Goal: Information Seeking & Learning: Check status

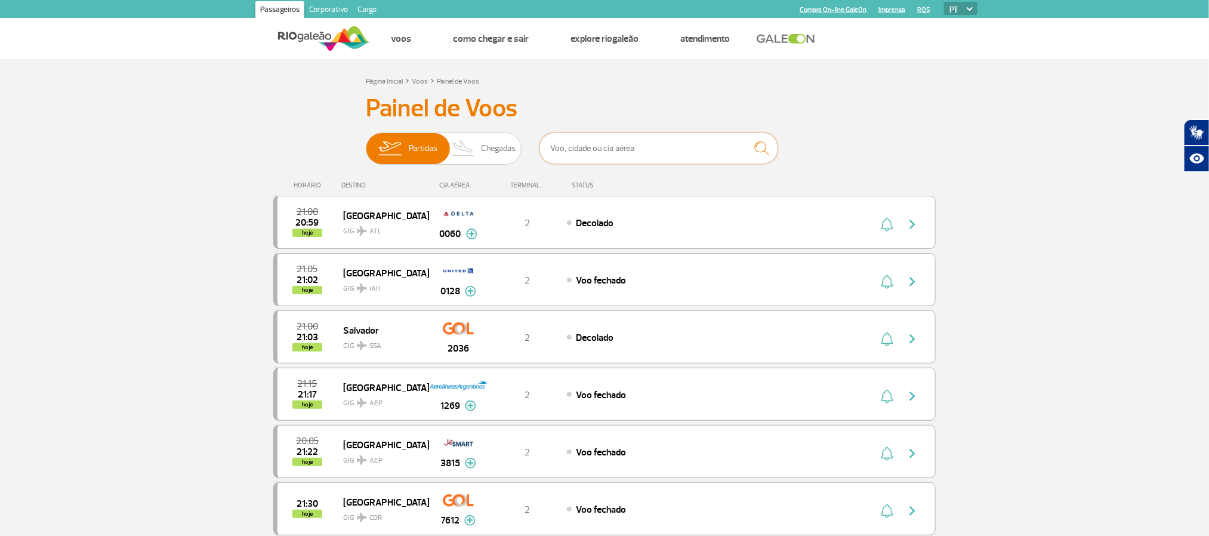
click at [646, 146] on input "text" at bounding box center [658, 148] width 239 height 32
type input "ROSARIO"
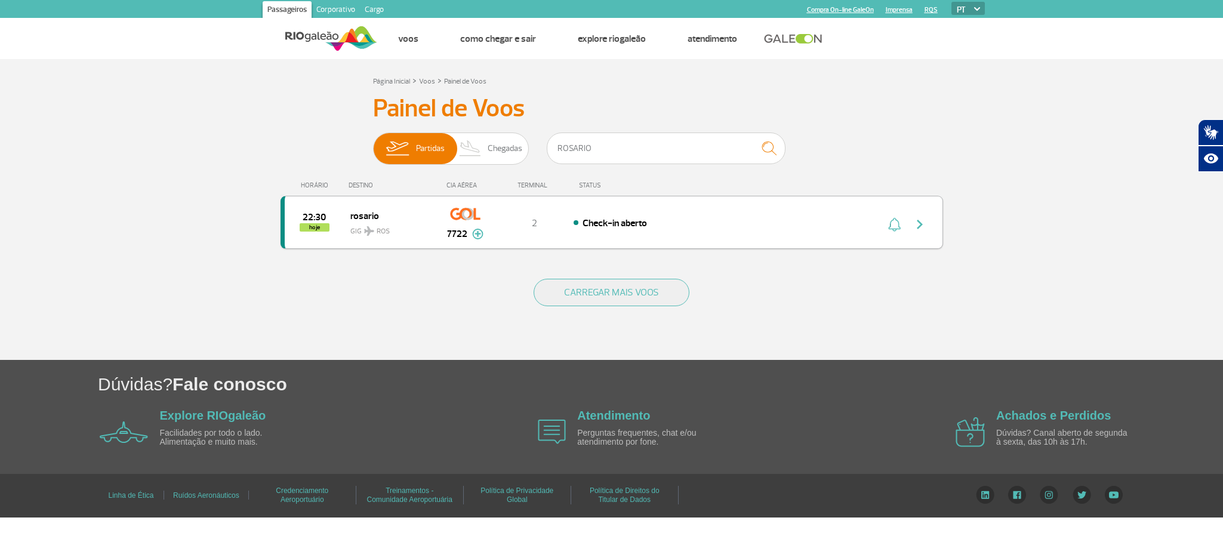
click at [589, 217] on div "Check-in aberto" at bounding box center [704, 222] width 263 height 13
click at [744, 236] on div "22:30 hoje rosario GIG ROS 7722 2 Check-in aberto Parcerias: American Airlines …" at bounding box center [611, 222] width 662 height 53
click at [752, 215] on div "22:30 hoje rosario GIG ROS 7722 2 Check-in aberto Parcerias: American Airlines …" at bounding box center [611, 222] width 662 height 53
click at [930, 228] on button "button" at bounding box center [922, 222] width 27 height 19
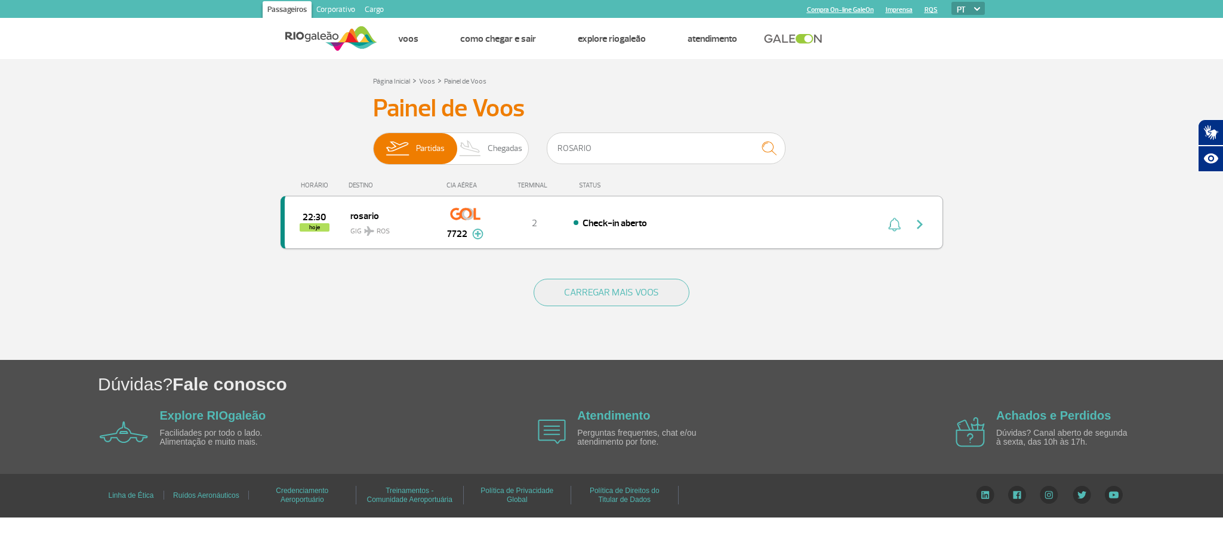
click at [920, 221] on img "button" at bounding box center [919, 224] width 14 height 14
click at [606, 217] on div "Check-in aberto" at bounding box center [704, 222] width 263 height 13
click at [575, 224] on div "Check-in aberto" at bounding box center [704, 222] width 263 height 13
click at [200, 287] on section "Página Inicial > Voos > Painel de Voos Painel de Voos Partidas Chegadas ROSARIO…" at bounding box center [611, 209] width 1223 height 301
drag, startPoint x: 702, startPoint y: 150, endPoint x: 634, endPoint y: 244, distance: 116.1
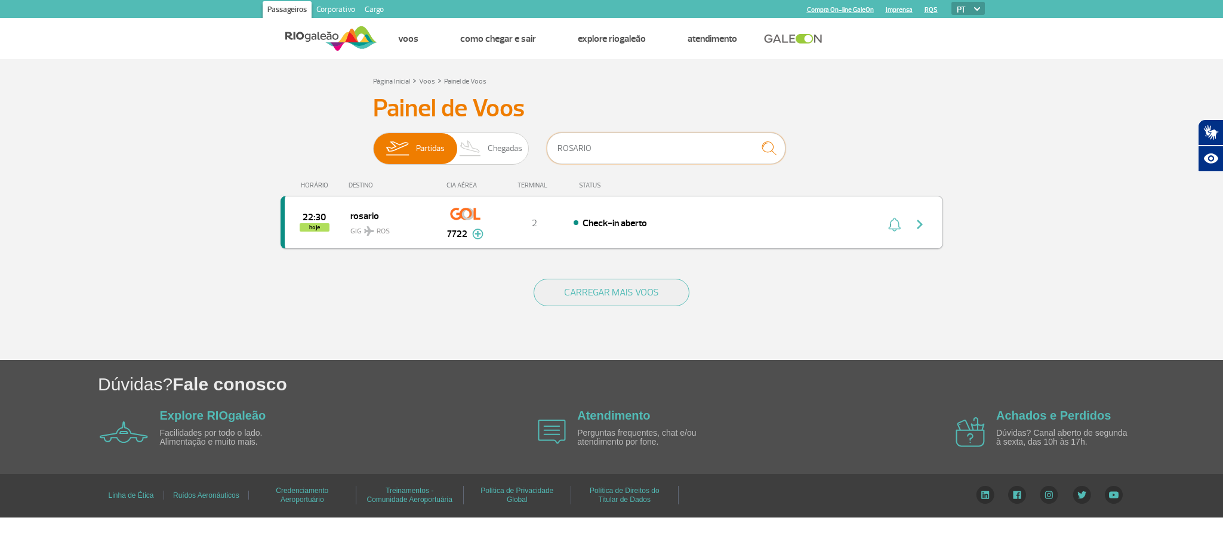
click at [695, 151] on input "ROSARIO" at bounding box center [666, 148] width 239 height 32
click at [620, 228] on span "Check-in aberto" at bounding box center [614, 223] width 64 height 12
click at [818, 229] on div "Check-in aberto" at bounding box center [704, 222] width 263 height 13
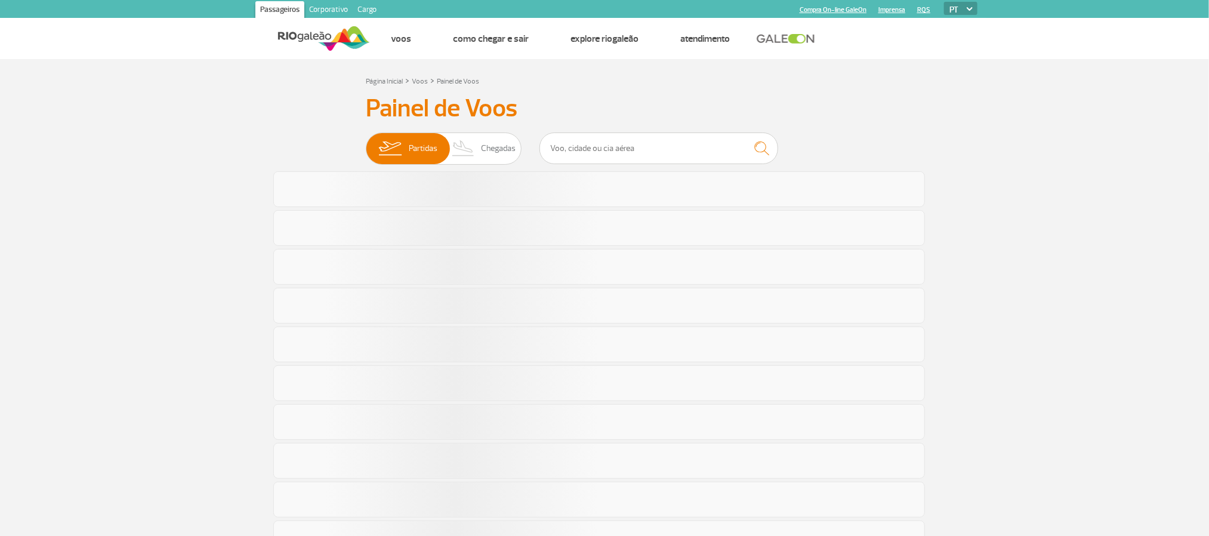
drag, startPoint x: 0, startPoint y: 0, endPoint x: 634, endPoint y: 233, distance: 675.3
click at [634, 233] on div at bounding box center [599, 228] width 652 height 36
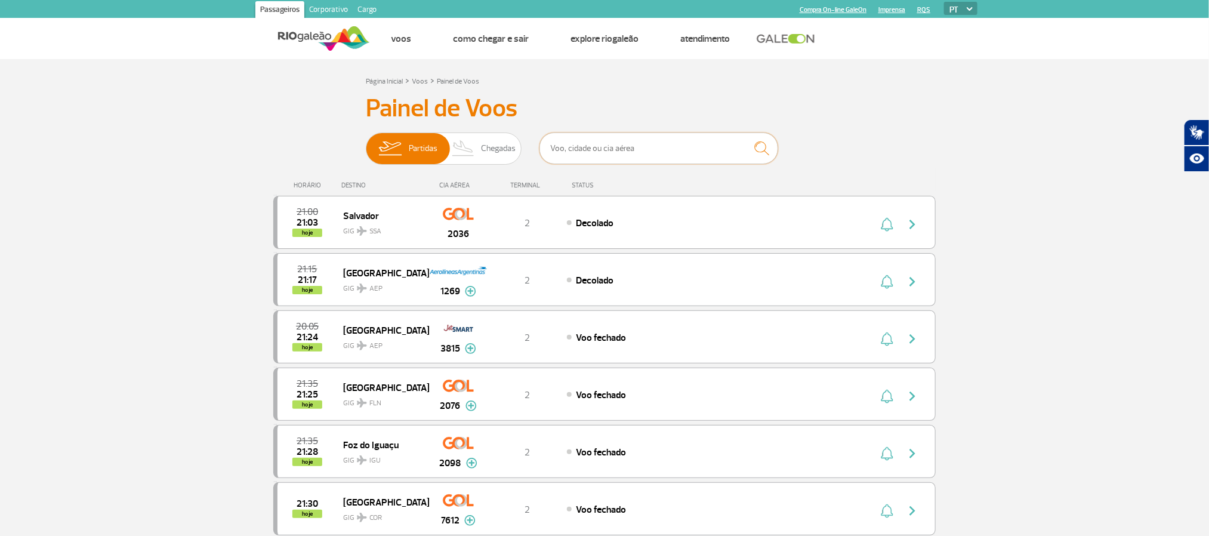
click at [629, 150] on input "text" at bounding box center [658, 148] width 239 height 32
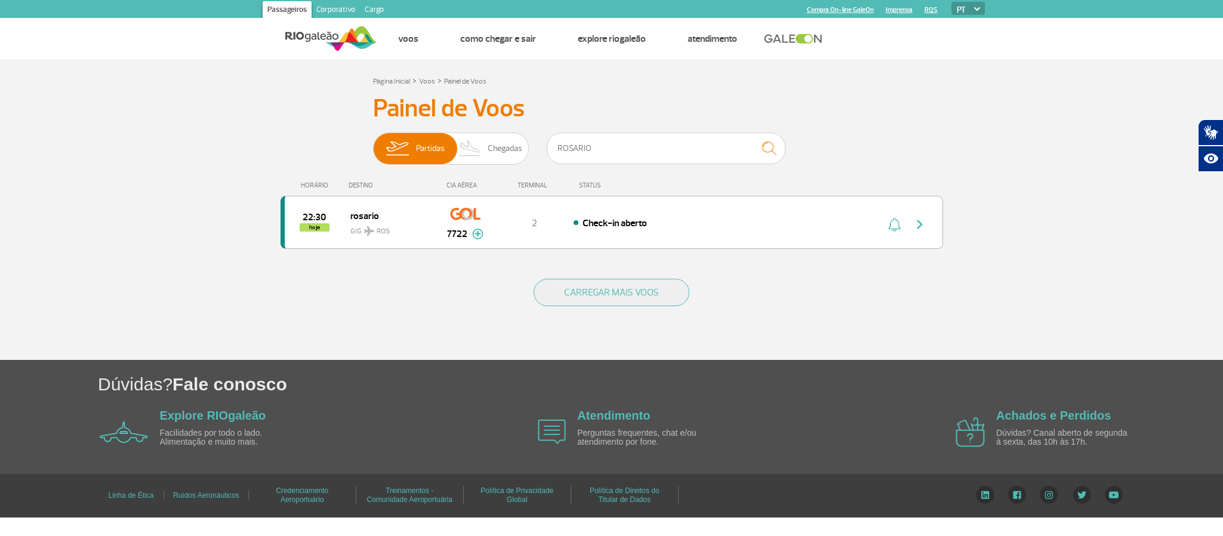
click at [670, 253] on div "HORÁRIO DESTINO [GEOGRAPHIC_DATA] STATUS 22:30 hoje rosario GIG ROS 7722 2 Chec…" at bounding box center [611, 215] width 662 height 95
click at [663, 238] on div "22:30 hoje rosario GIG ROS 7722 2 Check-in aberto Parcerias: American Airlines …" at bounding box center [611, 222] width 662 height 53
drag, startPoint x: 684, startPoint y: 150, endPoint x: 190, endPoint y: 166, distance: 494.3
click at [190, 166] on section "Página Inicial > Voos > Painel de Voos Painel de Voos Partidas Chegadas ROSARIO…" at bounding box center [611, 209] width 1223 height 301
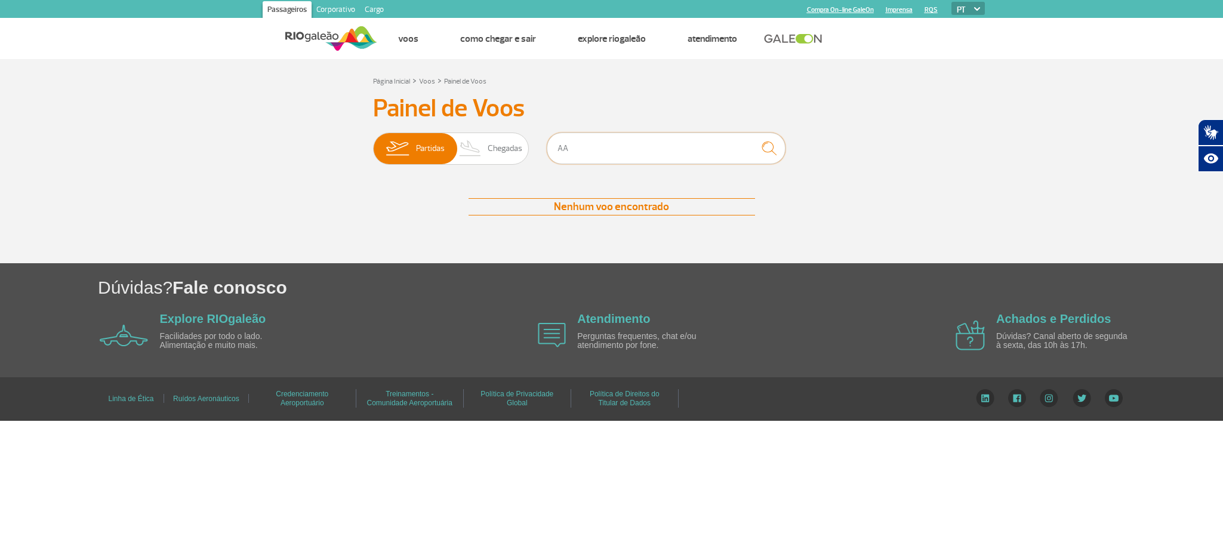
drag, startPoint x: 672, startPoint y: 142, endPoint x: 397, endPoint y: 172, distance: 276.1
click at [439, 163] on div "Partidas Chegadas AA" at bounding box center [611, 150] width 477 height 36
type input "[GEOGRAPHIC_DATA]"
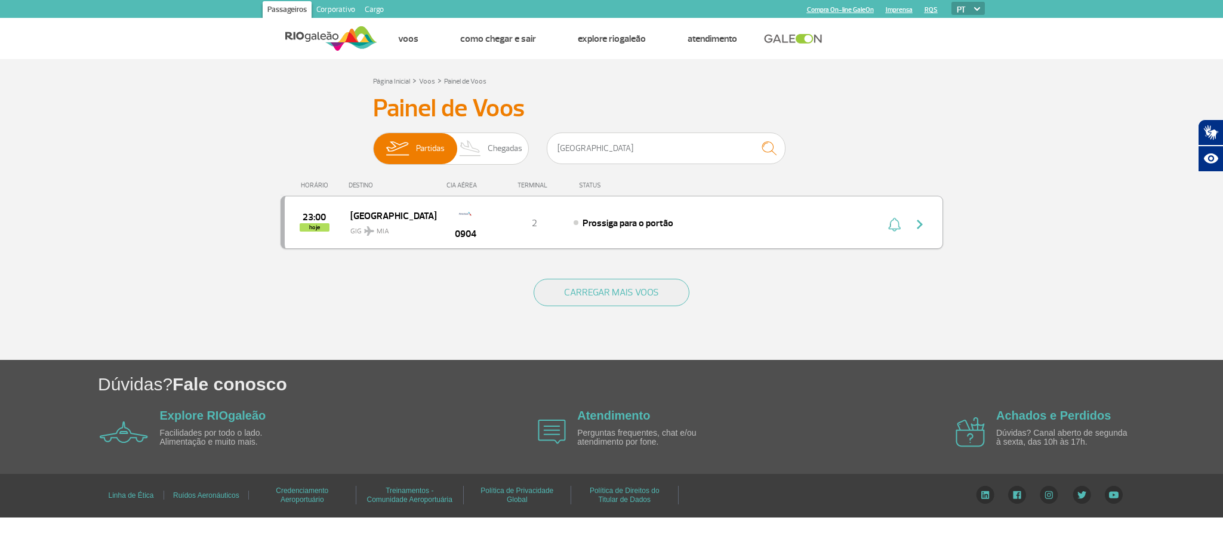
click at [670, 226] on span "Prossiga para o portão" at bounding box center [627, 223] width 91 height 12
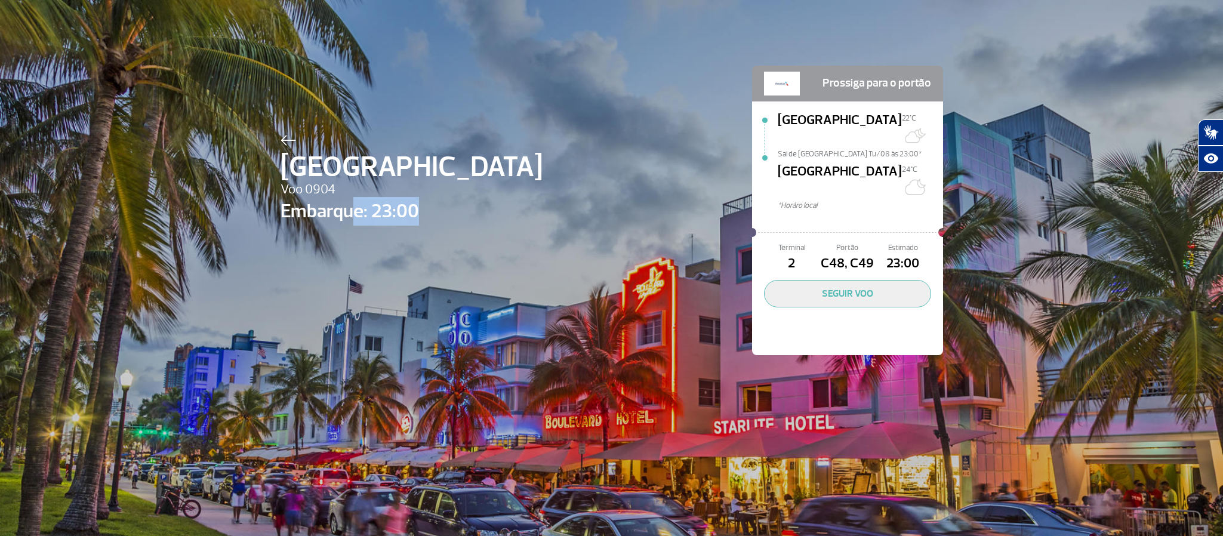
drag, startPoint x: 348, startPoint y: 209, endPoint x: 456, endPoint y: 219, distance: 109.0
click at [437, 219] on div "Miami Voo 0904 Embarque: 23:00 Prossiga para o portão [GEOGRAPHIC_DATA][DATE]C …" at bounding box center [612, 192] width 680 height 385
drag, startPoint x: 537, startPoint y: 178, endPoint x: 545, endPoint y: 187, distance: 11.8
click at [537, 177] on div "Miami Voo 0904 Embarque: 23:00 Prossiga para o portão [GEOGRAPHIC_DATA][DATE]C …" at bounding box center [612, 192] width 680 height 385
drag, startPoint x: 838, startPoint y: 231, endPoint x: 860, endPoint y: 230, distance: 22.1
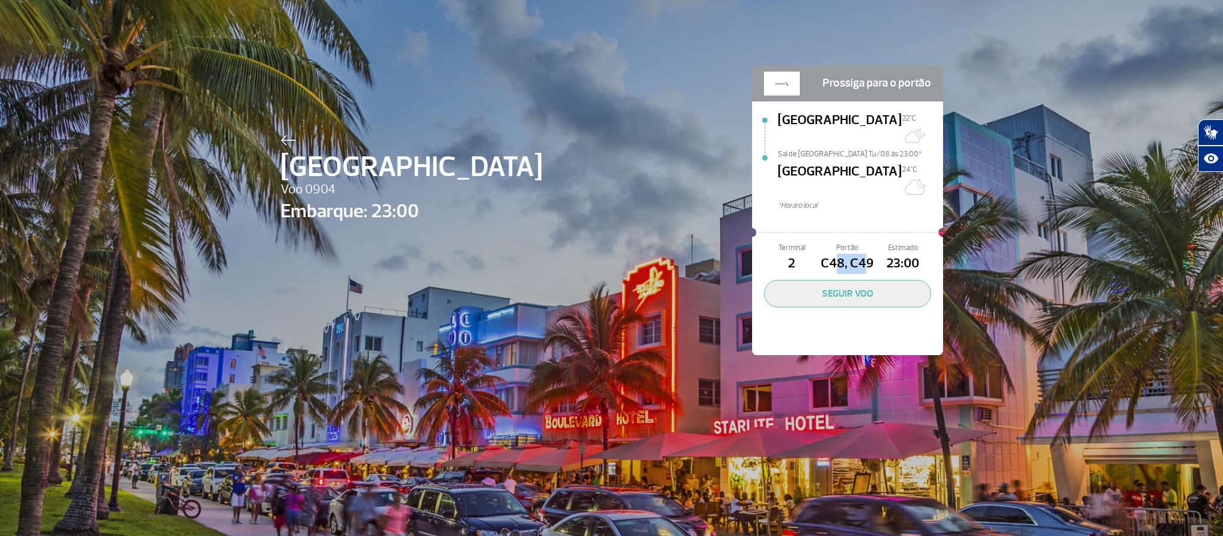
click at [857, 254] on span "C48, C49" at bounding box center [846, 264] width 55 height 20
drag, startPoint x: 465, startPoint y: 133, endPoint x: 394, endPoint y: 167, distance: 78.7
click at [462, 133] on div "Miami Voo 0904 Embarque: 23:00 Prossiga para o portão [GEOGRAPHIC_DATA][DATE]C …" at bounding box center [612, 192] width 680 height 385
drag, startPoint x: 535, startPoint y: 183, endPoint x: 537, endPoint y: 116, distance: 66.9
click at [535, 174] on div "Miami Voo 0904 Embarque: 23:00 Prossiga para o portão [GEOGRAPHIC_DATA][DATE]C …" at bounding box center [612, 192] width 680 height 385
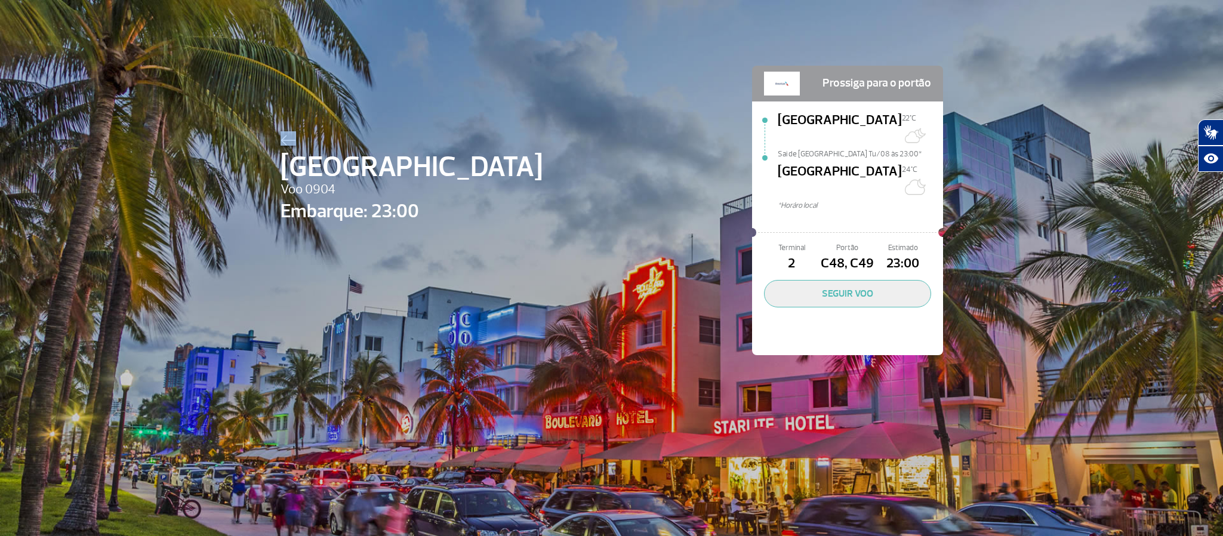
click at [283, 145] on div "Miami Voo 0904 Embarque: 23:00" at bounding box center [411, 228] width 262 height 194
click at [280, 131] on div at bounding box center [411, 138] width 262 height 14
